Goal: Task Accomplishment & Management: Manage account settings

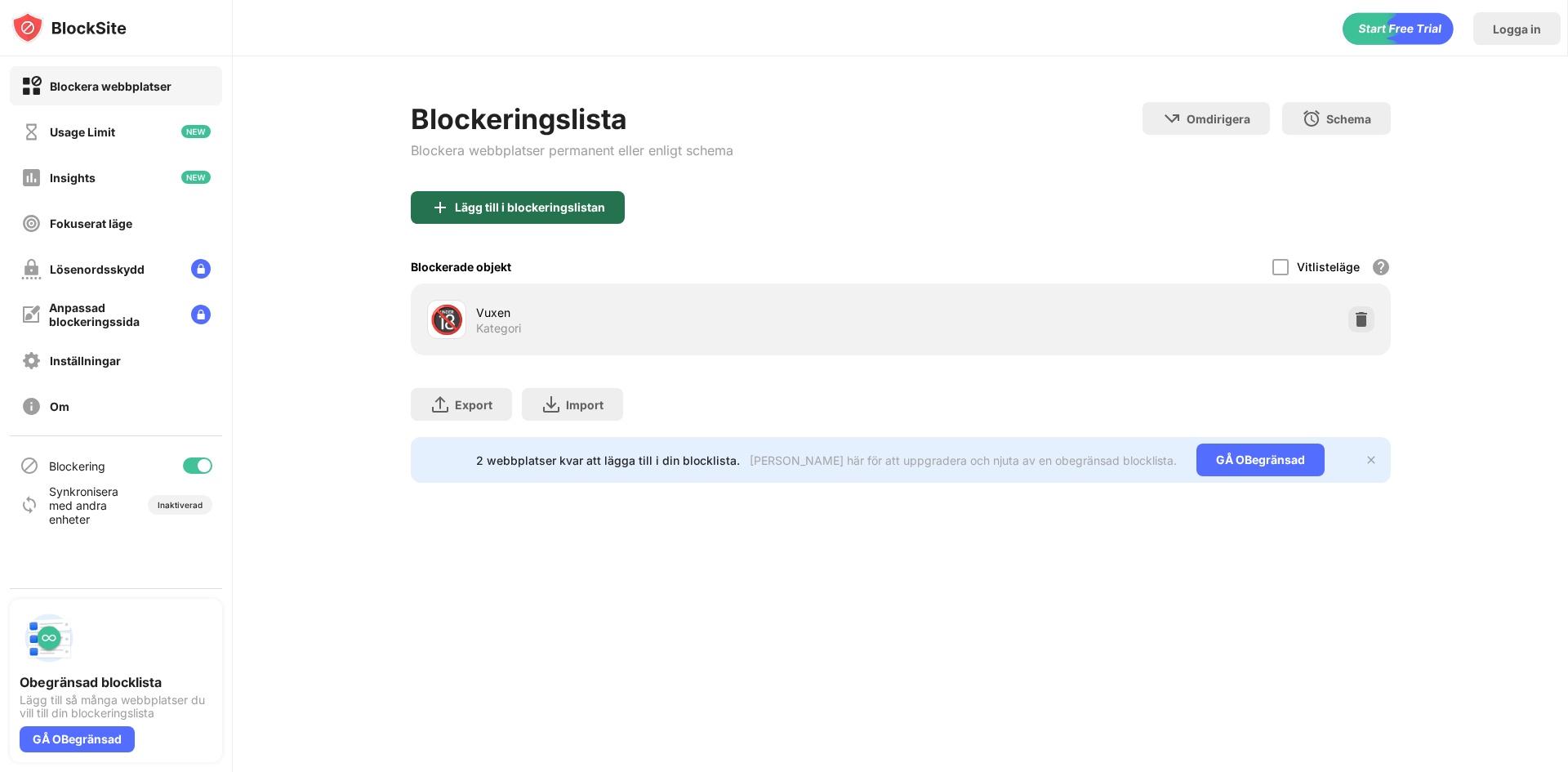
click at [516, 203] on div "Lägg till i blockeringslistan" at bounding box center [530, 208] width 150 height 13
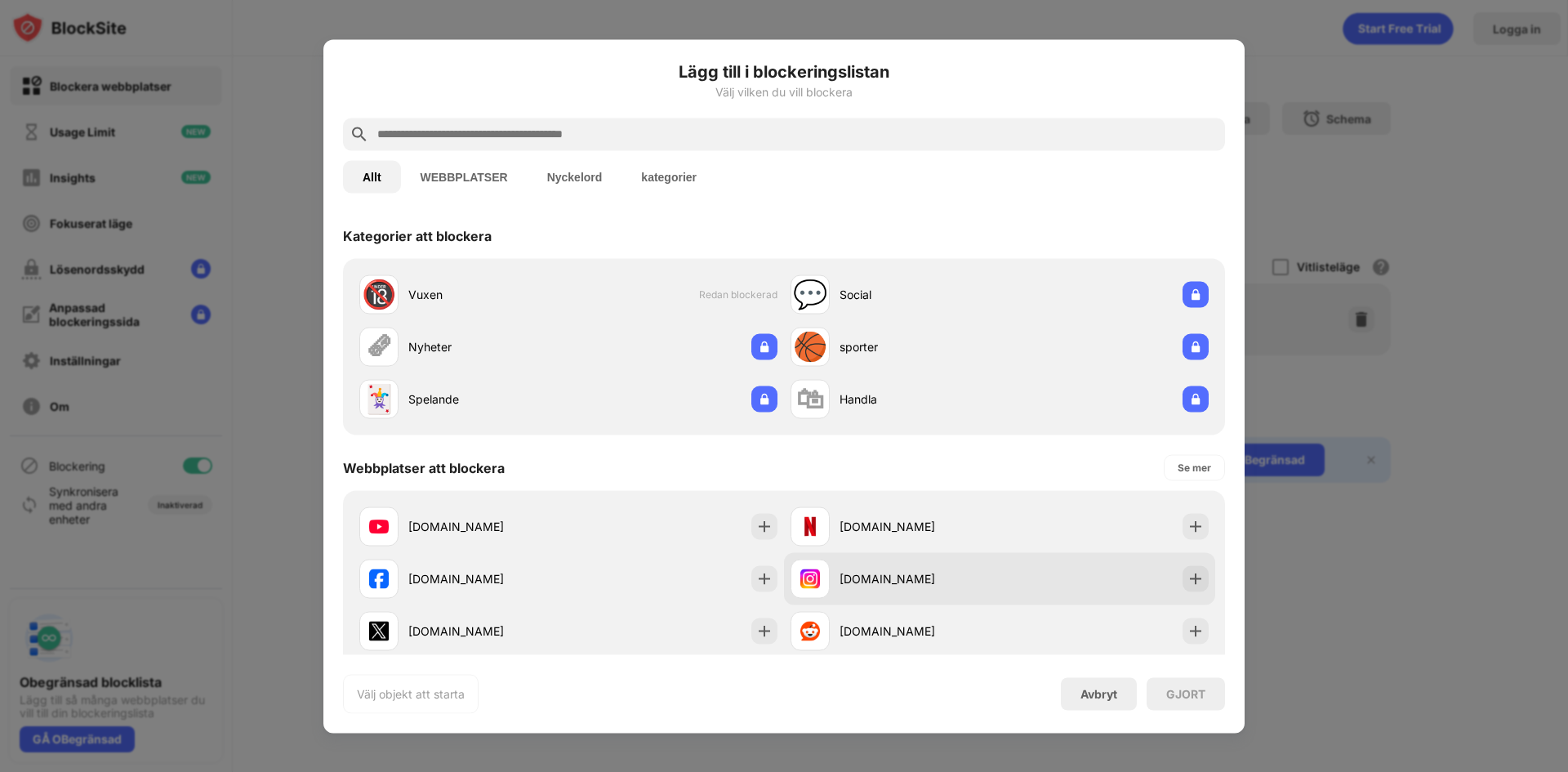
click at [1195, 581] on div "[DOMAIN_NAME]" at bounding box center [999, 578] width 432 height 52
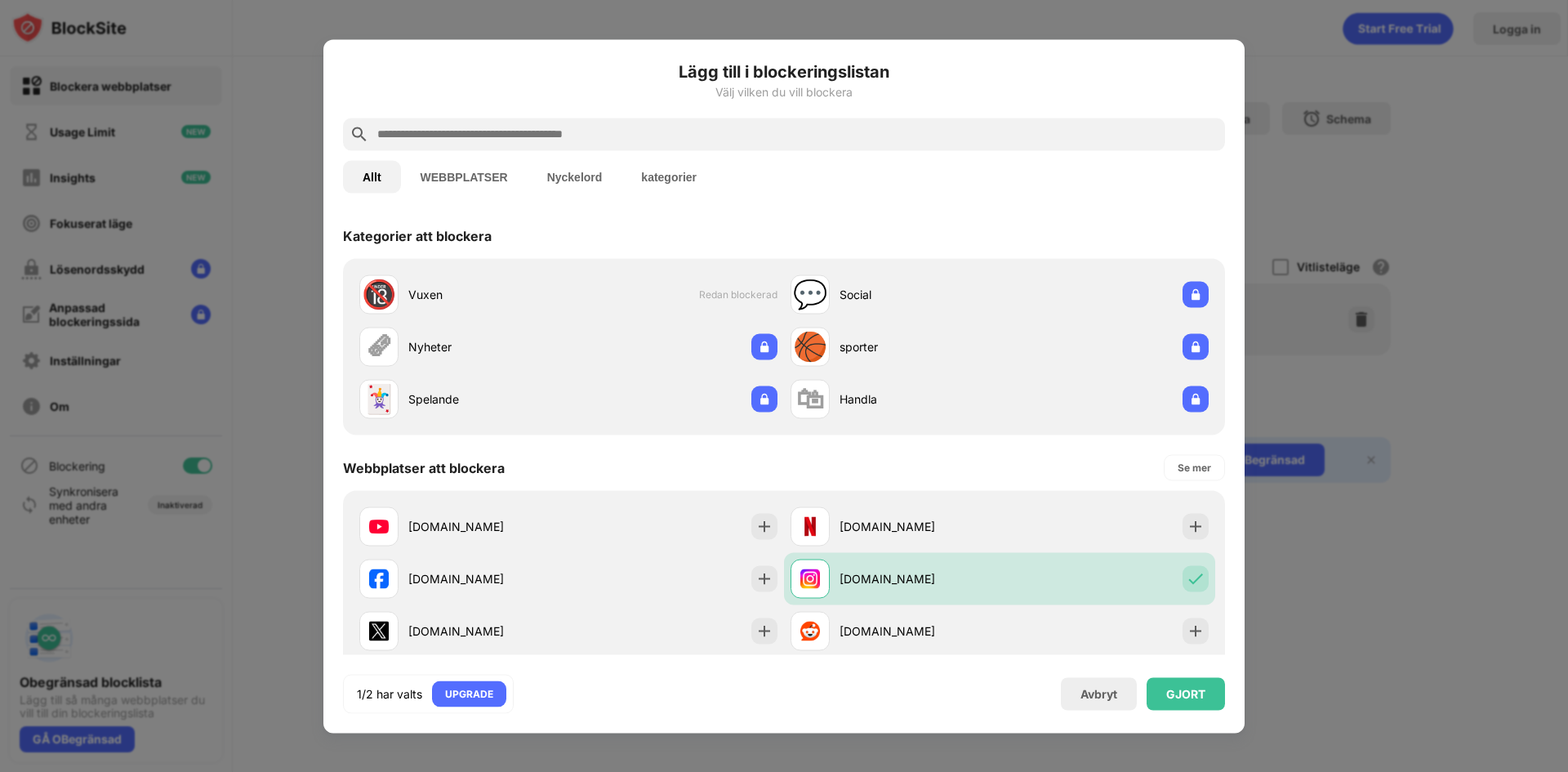
click at [1188, 691] on div "GJORT" at bounding box center [1186, 694] width 40 height 13
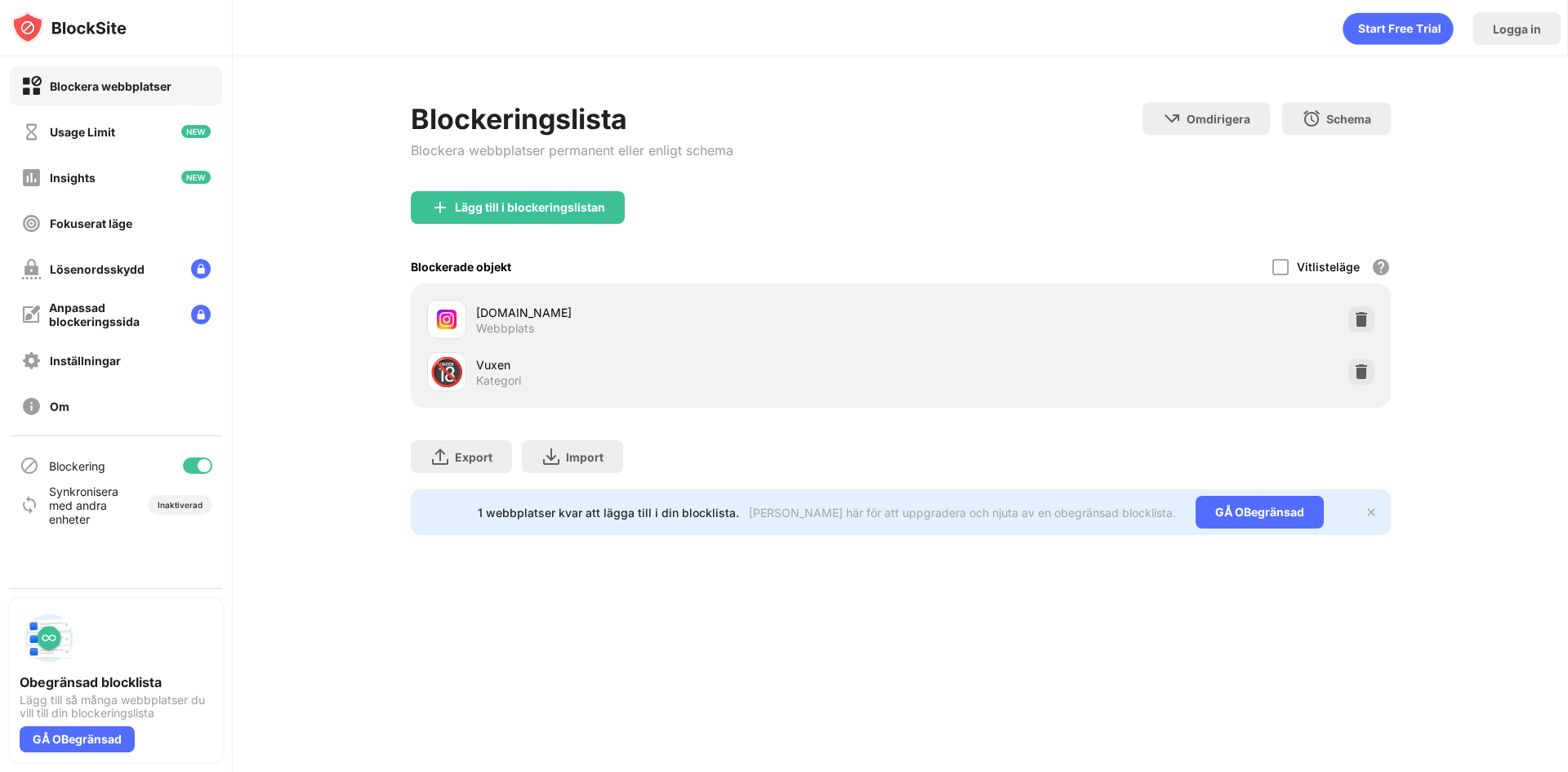
drag, startPoint x: 1413, startPoint y: 85, endPoint x: 1403, endPoint y: 86, distance: 10.0
click at [1412, 85] on div "Blockeringslista Blockera webbplatser permanent eller enligt schema Omdirigera …" at bounding box center [901, 318] width 1336 height 525
drag, startPoint x: 1366, startPoint y: 324, endPoint x: 1383, endPoint y: 224, distance: 101.4
click at [1365, 324] on img at bounding box center [1361, 319] width 17 height 17
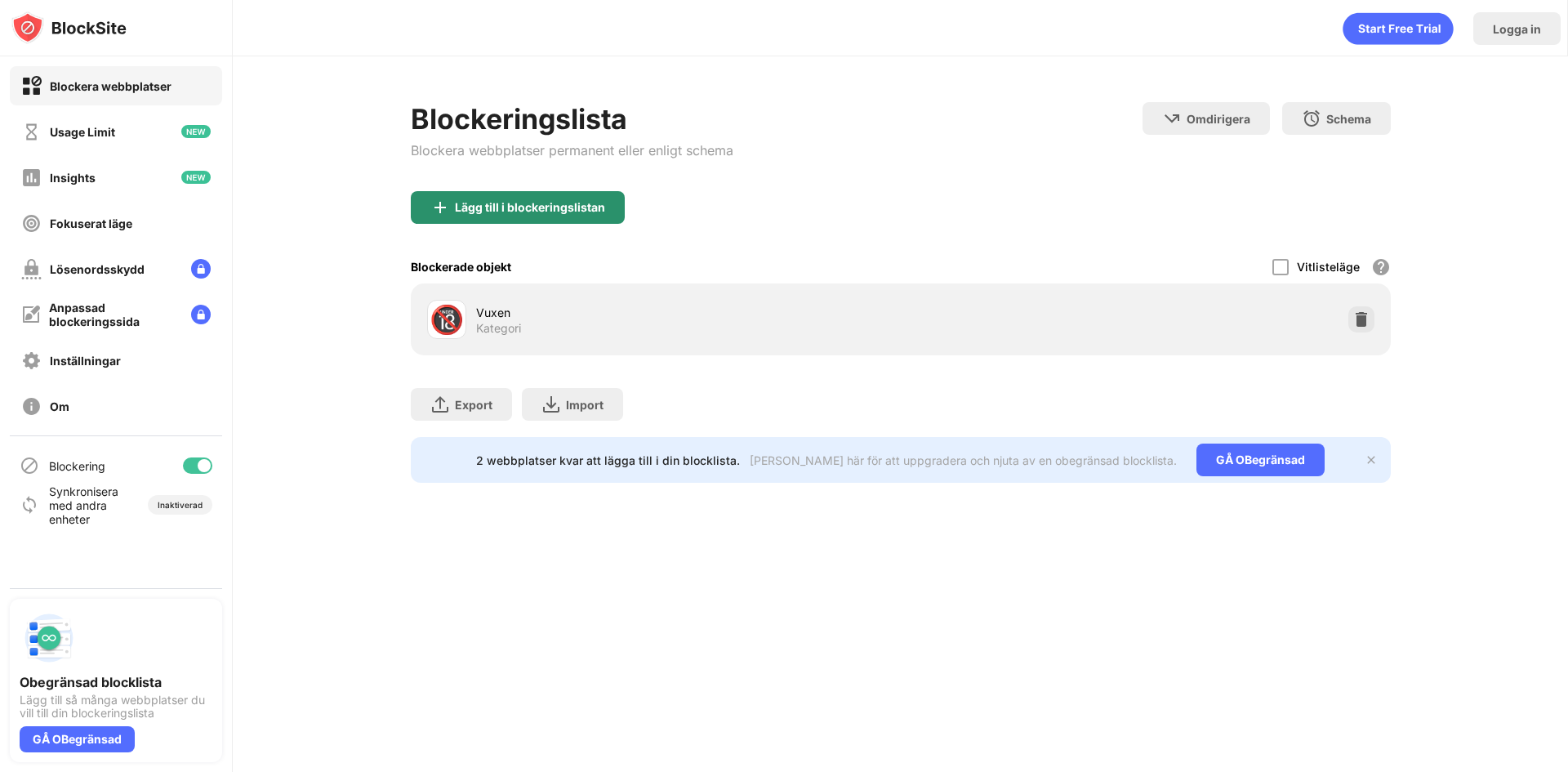
click at [448, 208] on img at bounding box center [440, 208] width 19 height 19
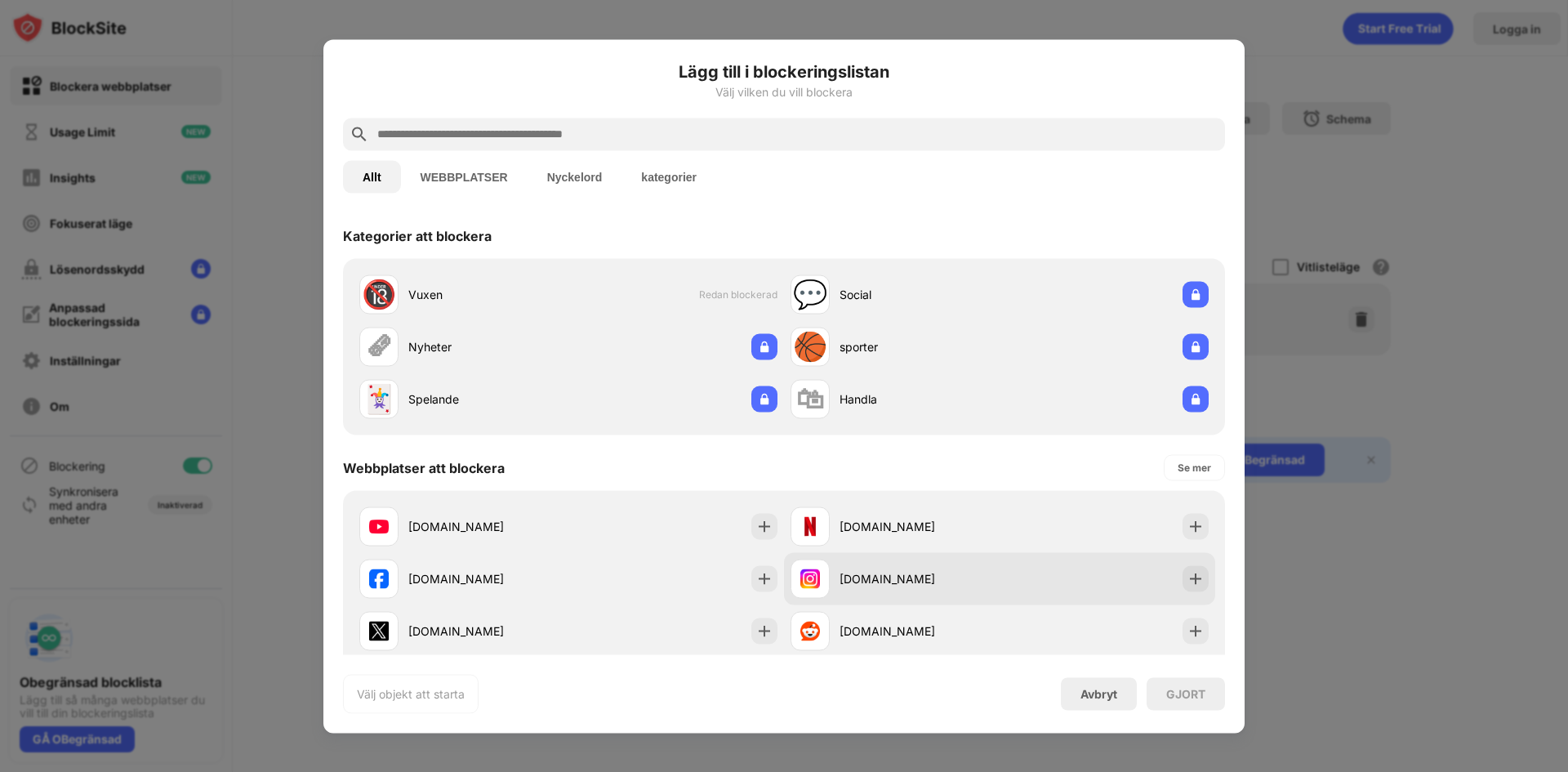
click at [1186, 566] on div at bounding box center [1196, 579] width 26 height 26
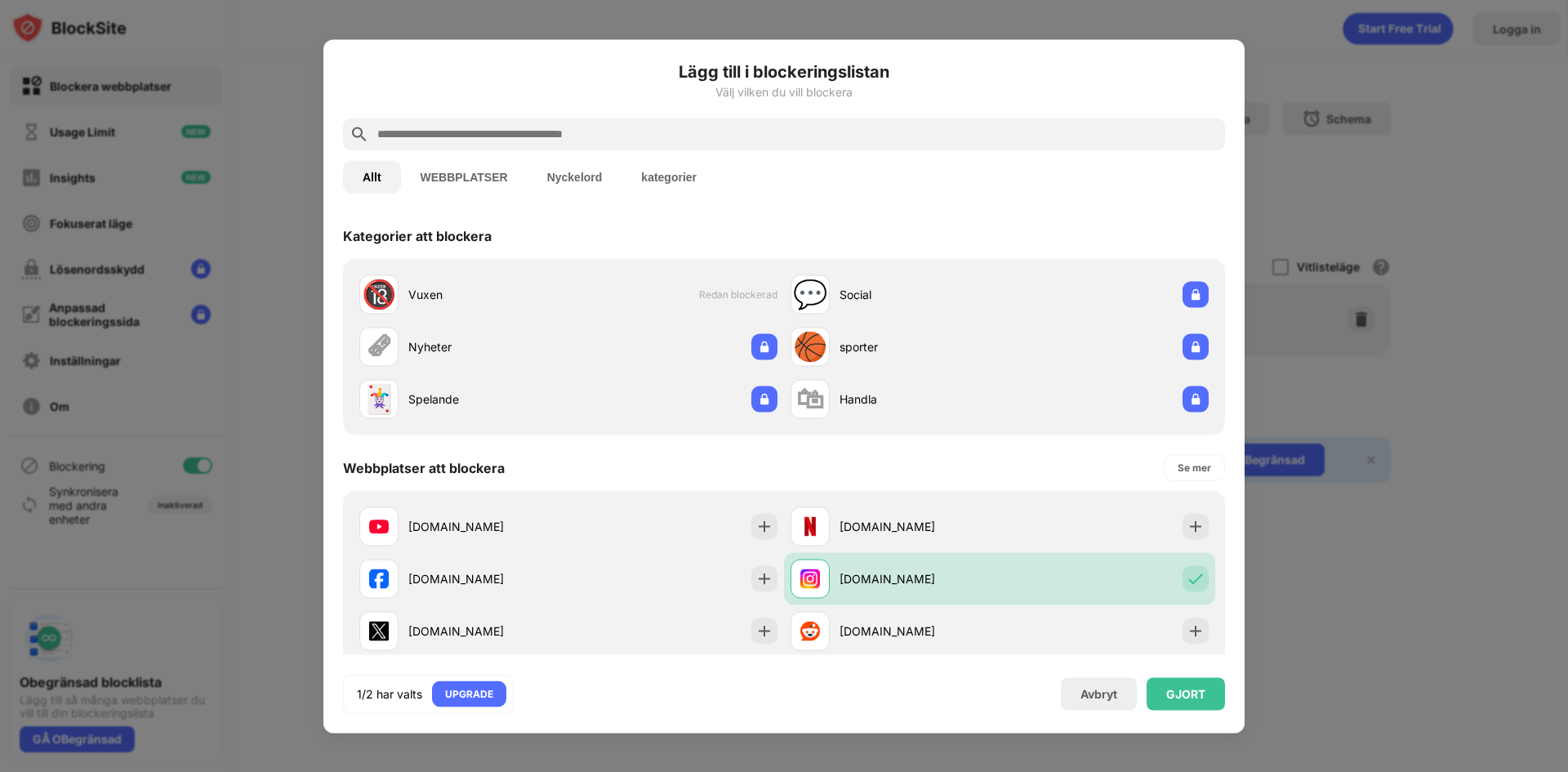
drag, startPoint x: 1193, startPoint y: 677, endPoint x: 1187, endPoint y: 688, distance: 12.5
click at [1187, 687] on div "GJORT" at bounding box center [1186, 693] width 78 height 33
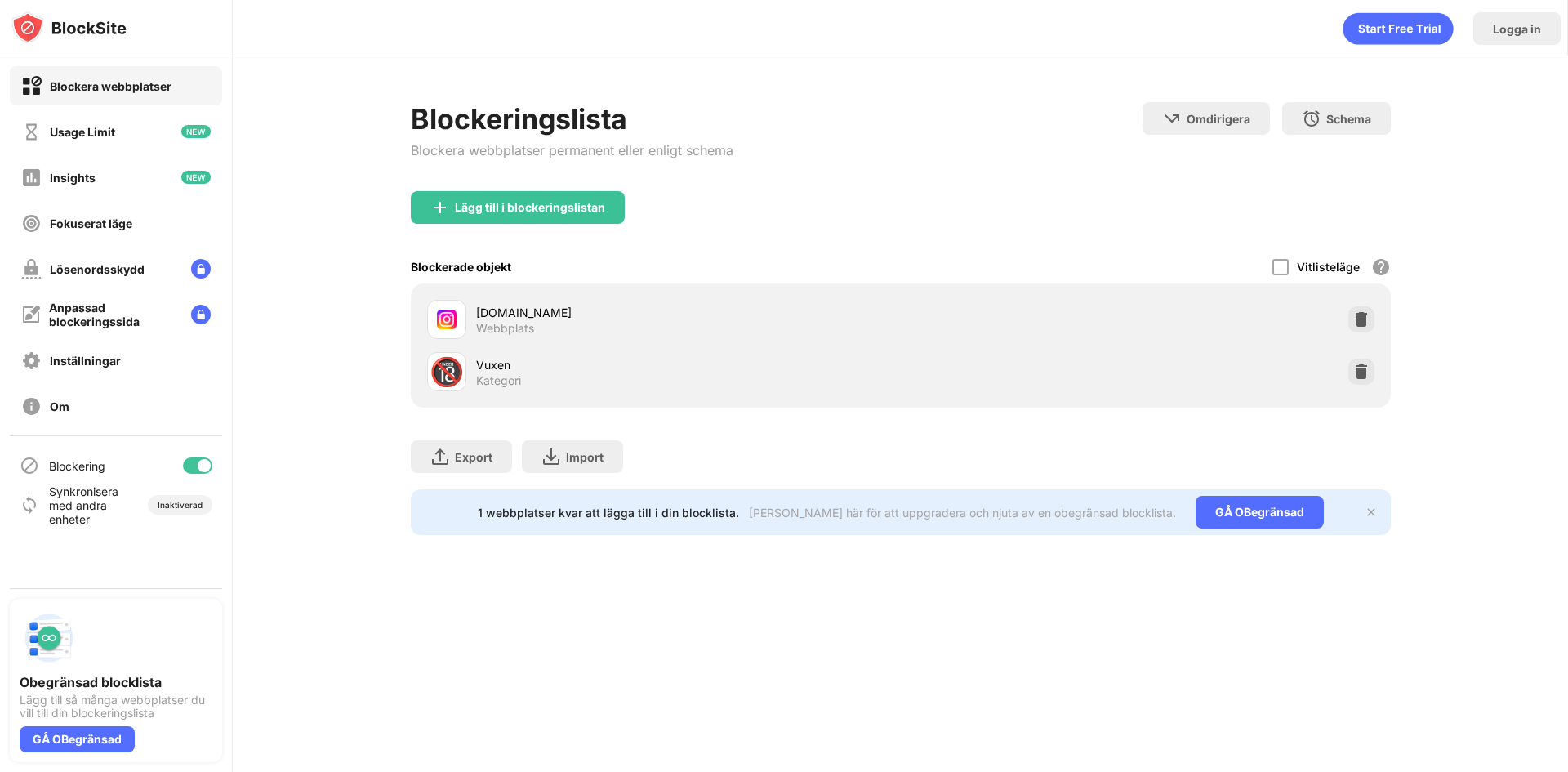
click at [1187, 688] on div "GJORT" at bounding box center [1186, 694] width 40 height 13
drag, startPoint x: 1525, startPoint y: 468, endPoint x: 1499, endPoint y: 448, distance: 32.8
click at [1525, 468] on div "Blockeringslista Blockera webbplatser permanent eller enligt schema Omdirigera …" at bounding box center [901, 318] width 1336 height 525
